Goal: Task Accomplishment & Management: Use online tool/utility

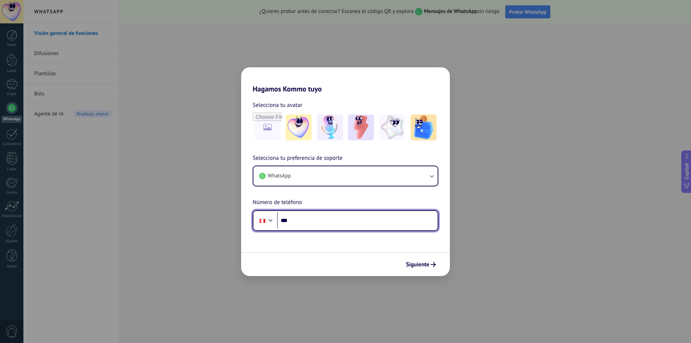
click at [317, 224] on input "***" at bounding box center [357, 220] width 160 height 17
type input "**********"
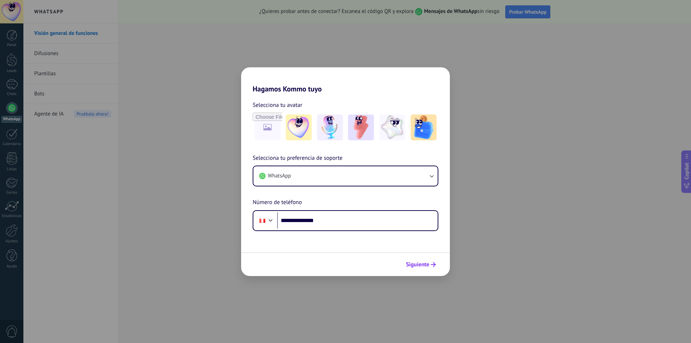
click at [415, 264] on span "Siguiente" at bounding box center [417, 264] width 23 height 5
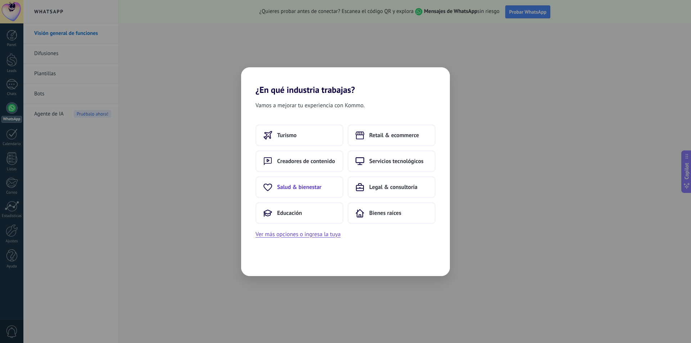
click at [295, 191] on button "Salud & bienestar" at bounding box center [299, 187] width 88 height 22
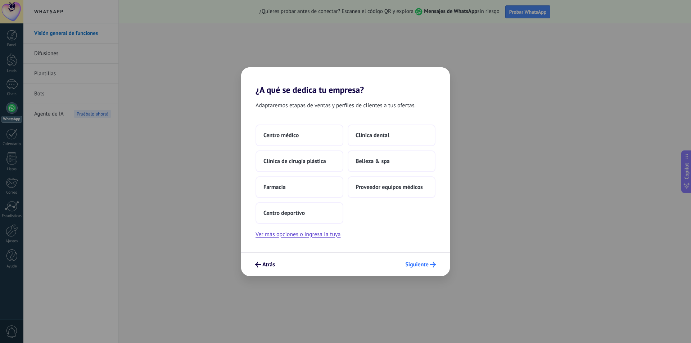
click at [419, 266] on span "Siguiente" at bounding box center [416, 264] width 23 height 5
click at [422, 264] on span "Siguiente" at bounding box center [416, 264] width 23 height 5
click at [293, 137] on span "Centro médico" at bounding box center [280, 135] width 35 height 7
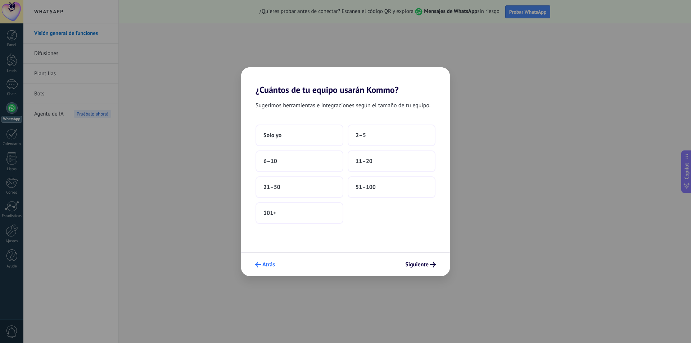
click at [268, 266] on span "Atrás" at bounding box center [268, 264] width 13 height 5
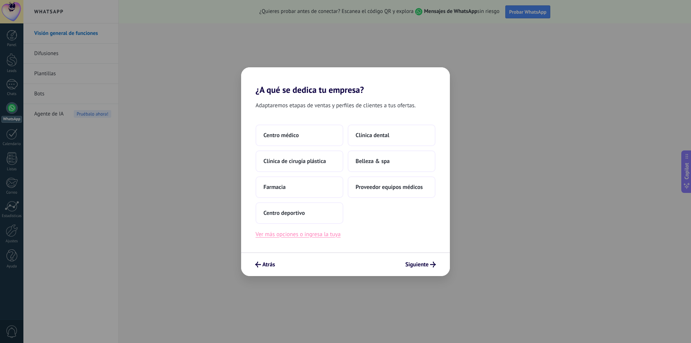
click at [289, 234] on button "Ver más opciones o ingresa la tuya" at bounding box center [297, 234] width 85 height 9
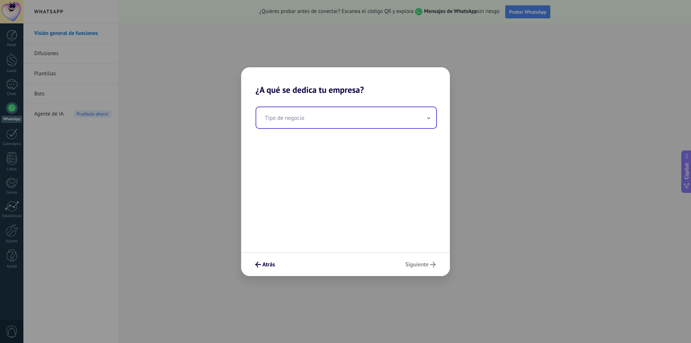
click at [315, 125] on input "text" at bounding box center [346, 117] width 180 height 21
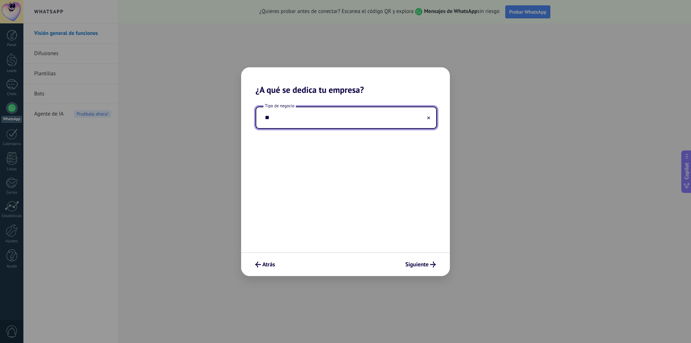
type input "*"
type input "**********"
click at [419, 267] on span "Siguiente" at bounding box center [416, 264] width 23 height 5
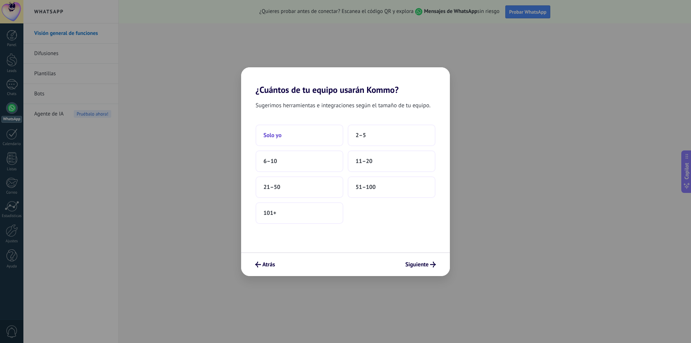
click at [285, 141] on button "Solo yo" at bounding box center [299, 135] width 88 height 22
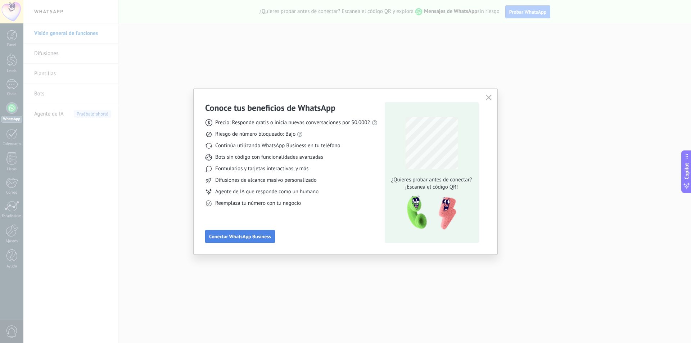
click at [250, 240] on button "Conectar WhatsApp Business" at bounding box center [240, 236] width 70 height 13
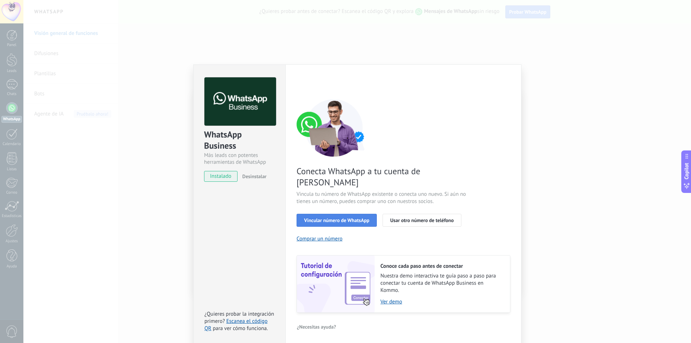
click at [345, 214] on button "Vincular número de WhatsApp" at bounding box center [336, 220] width 80 height 13
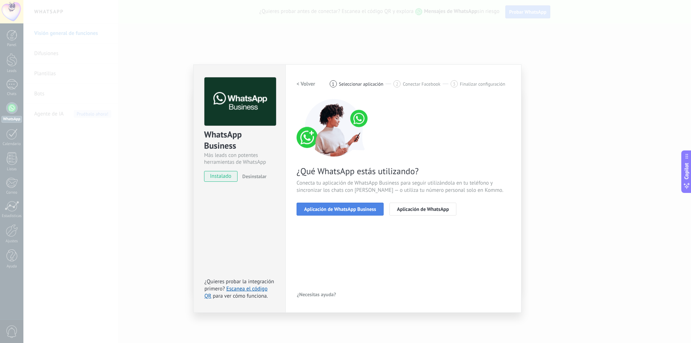
click at [371, 209] on span "Aplicación de WhatsApp Business" at bounding box center [340, 208] width 72 height 5
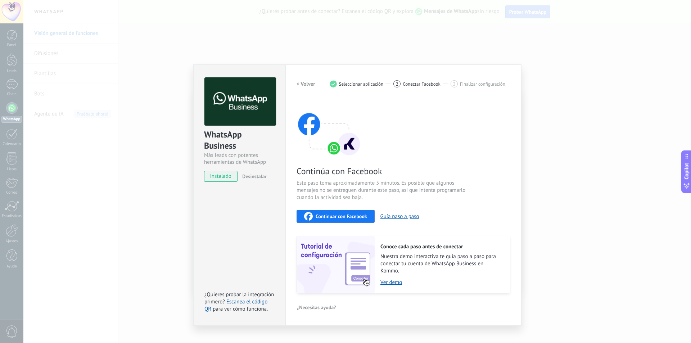
click at [350, 217] on span "Continuar con Facebook" at bounding box center [340, 216] width 51 height 5
